Goal: Information Seeking & Learning: Find contact information

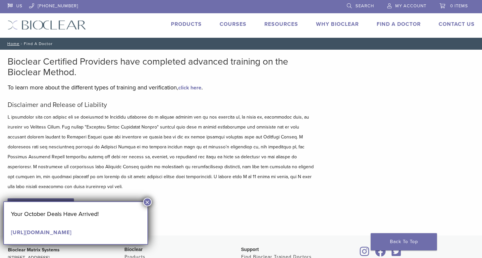
click at [149, 202] on button "×" at bounding box center [147, 202] width 9 height 9
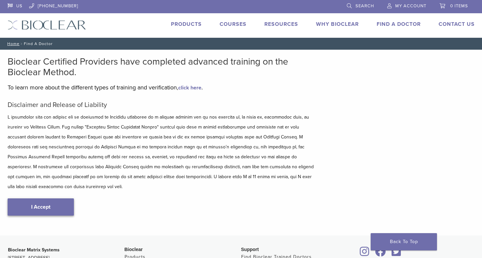
click at [65, 198] on link "I Accept" at bounding box center [41, 206] width 66 height 17
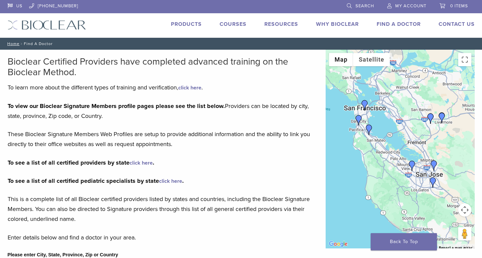
click at [433, 179] on img "Dr. Dennis Baik" at bounding box center [432, 182] width 11 height 11
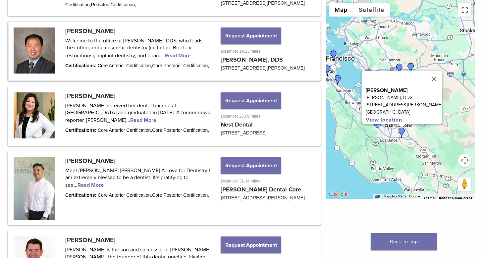
scroll to position [809, 0]
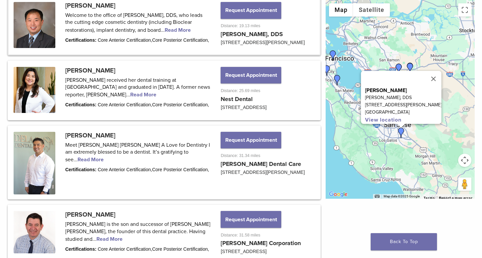
click at [91, 9] on link at bounding box center [164, 26] width 311 height 58
click at [441, 71] on button "Close" at bounding box center [433, 79] width 16 height 16
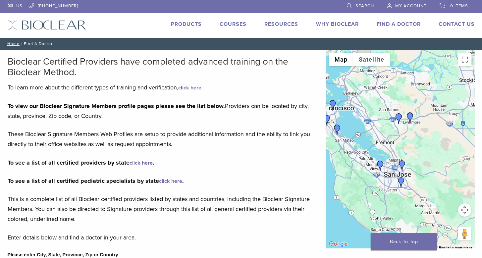
scroll to position [0, 0]
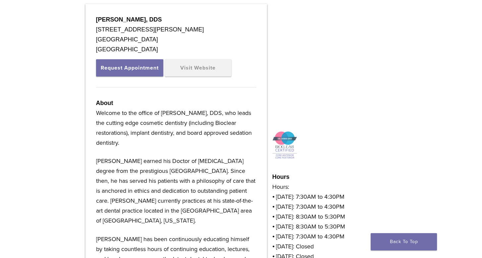
scroll to position [216, 0]
click at [191, 68] on link "Visit Website" at bounding box center [198, 68] width 66 height 17
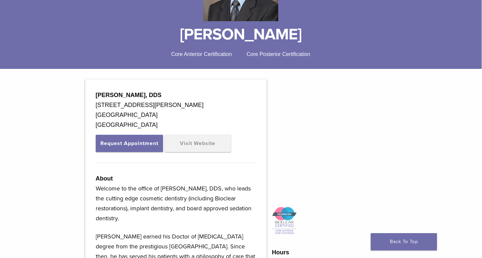
scroll to position [146, 0]
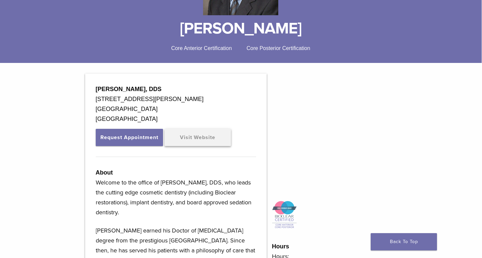
click at [202, 137] on link "Visit Website" at bounding box center [198, 137] width 66 height 17
click at [264, 31] on h1 "[PERSON_NAME]" at bounding box center [240, 29] width 467 height 16
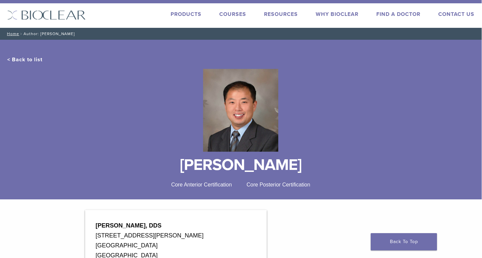
scroll to position [8, 0]
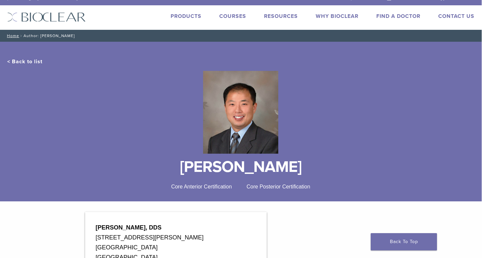
click at [260, 98] on img at bounding box center [240, 112] width 75 height 83
